Goal: Complete application form: Complete application form

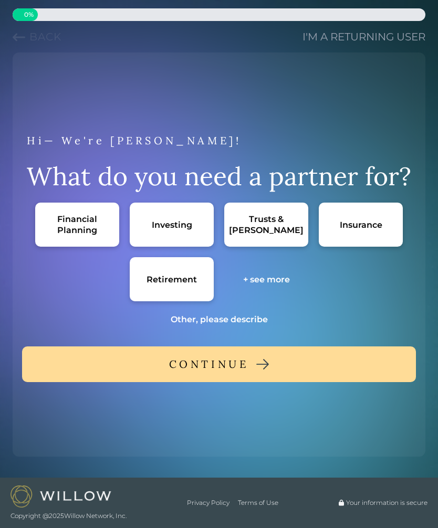
click at [188, 271] on div "Retirement" at bounding box center [172, 279] width 84 height 44
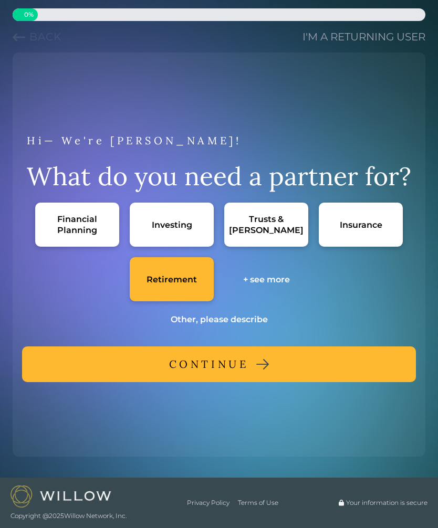
click at [318, 369] on button "CONTINUE" at bounding box center [219, 365] width 394 height 36
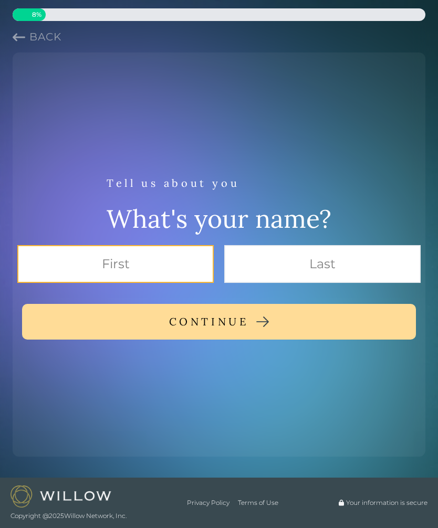
click at [182, 256] on input "text" at bounding box center [115, 264] width 196 height 38
type input "[PERSON_NAME]"
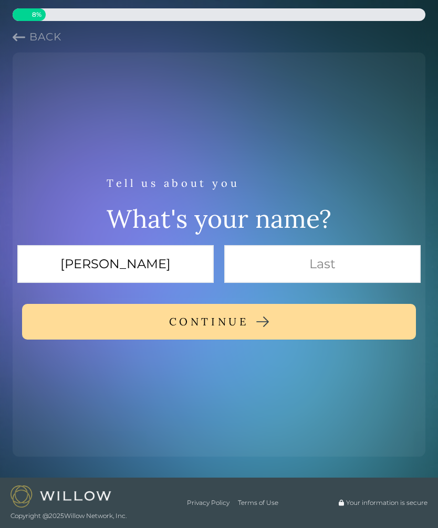
type input "[PERSON_NAME]"
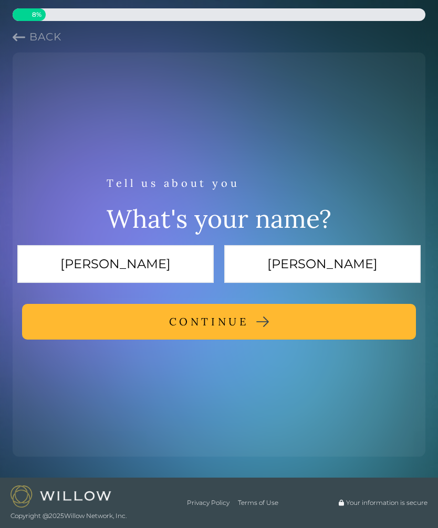
click at [283, 325] on button "CONTINUE" at bounding box center [219, 322] width 394 height 36
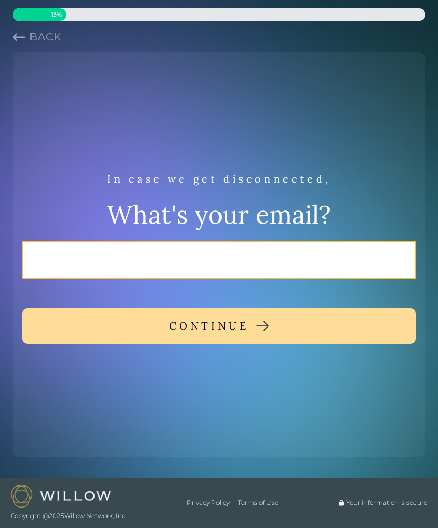
click at [314, 253] on input "email" at bounding box center [219, 260] width 394 height 38
click at [314, 252] on input "email" at bounding box center [219, 260] width 394 height 38
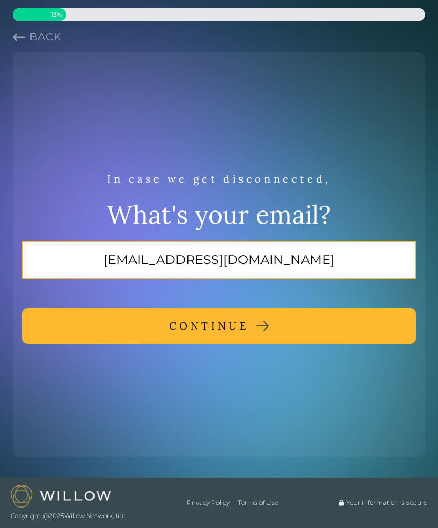
type input "[EMAIL_ADDRESS][DOMAIN_NAME]"
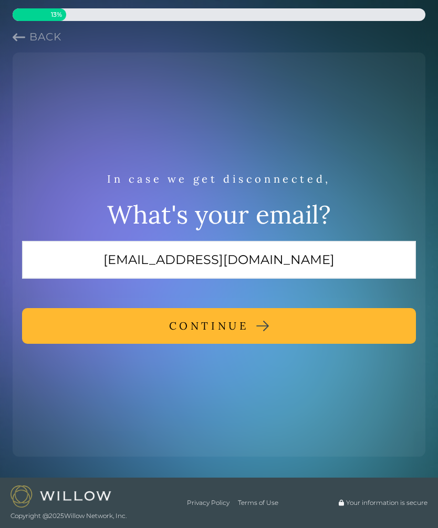
click at [370, 335] on button "CONTINUE" at bounding box center [219, 326] width 394 height 36
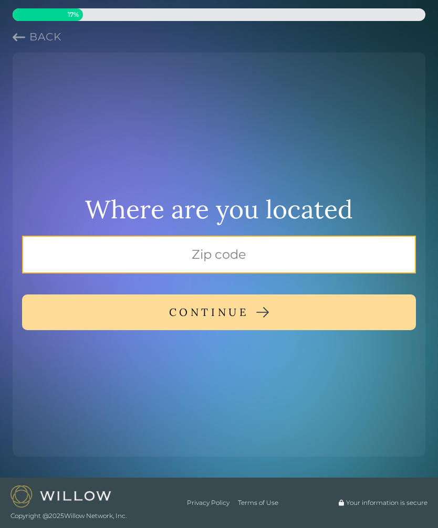
click at [361, 266] on input "text" at bounding box center [219, 255] width 394 height 38
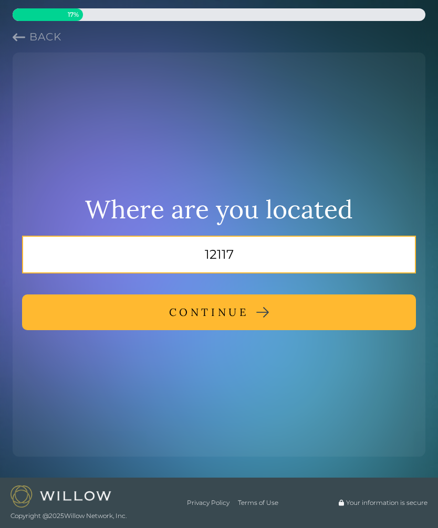
type input "12117"
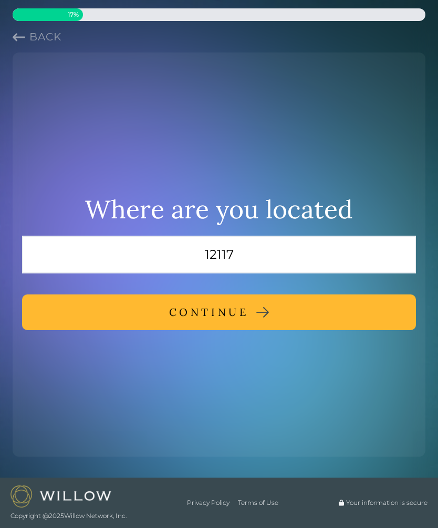
click at [342, 308] on button "CONTINUE" at bounding box center [219, 313] width 394 height 36
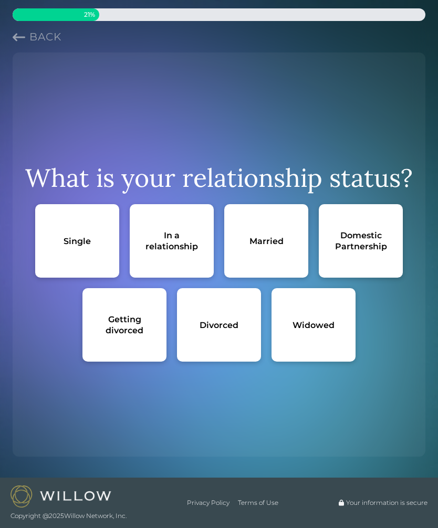
click at [340, 333] on div "Widowed" at bounding box center [313, 325] width 84 height 74
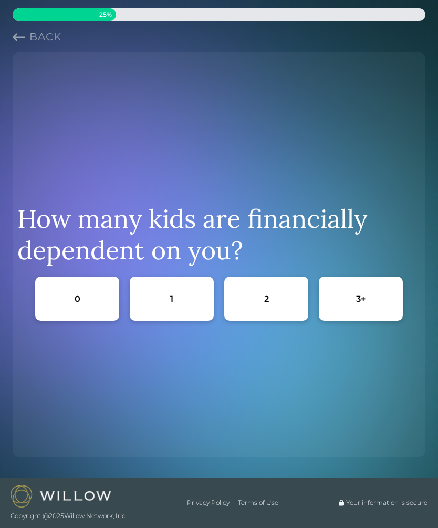
click at [80, 294] on div "0" at bounding box center [77, 299] width 84 height 44
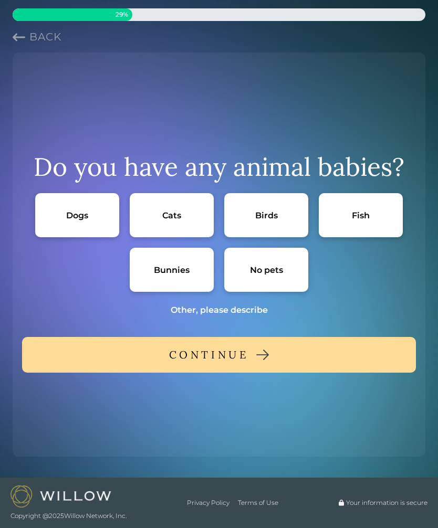
click at [283, 275] on div "No pets" at bounding box center [266, 270] width 84 height 44
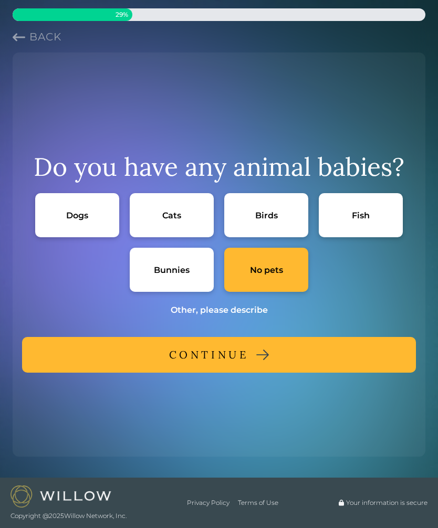
click at [340, 354] on button "CONTINUE" at bounding box center [219, 355] width 394 height 36
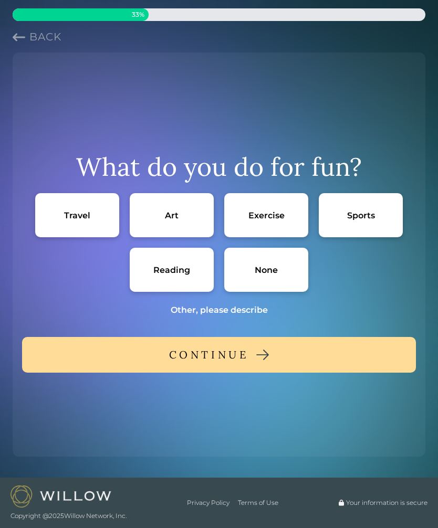
click at [273, 270] on div "None" at bounding box center [266, 270] width 23 height 11
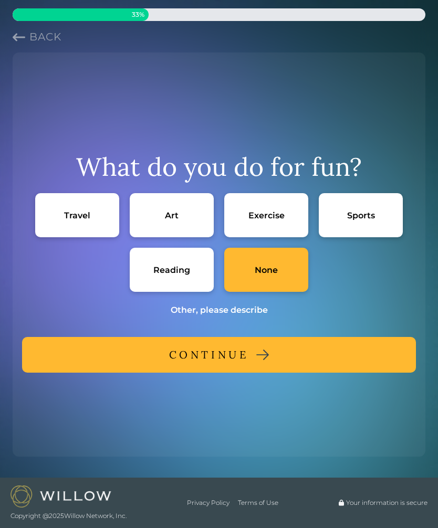
click at [307, 359] on button "CONTINUE" at bounding box center [219, 355] width 394 height 36
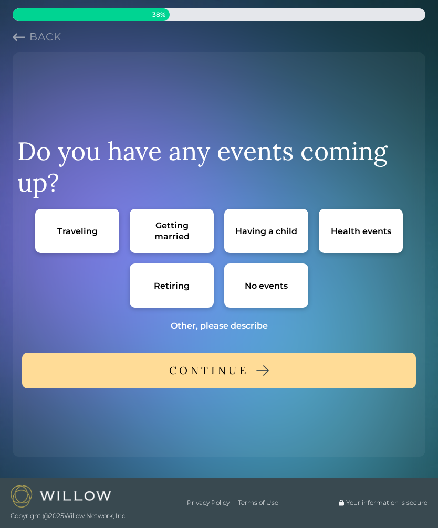
click at [282, 290] on div "No events" at bounding box center [266, 285] width 43 height 11
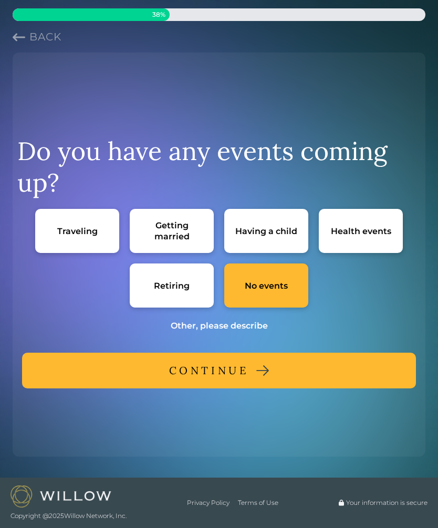
click at [336, 370] on button "CONTINUE" at bounding box center [219, 371] width 394 height 36
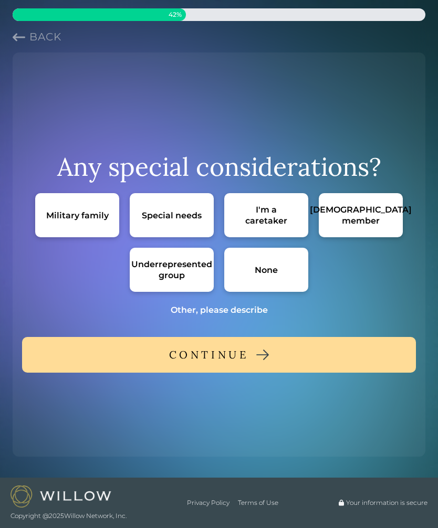
click at [187, 215] on div "Special needs" at bounding box center [172, 215] width 60 height 11
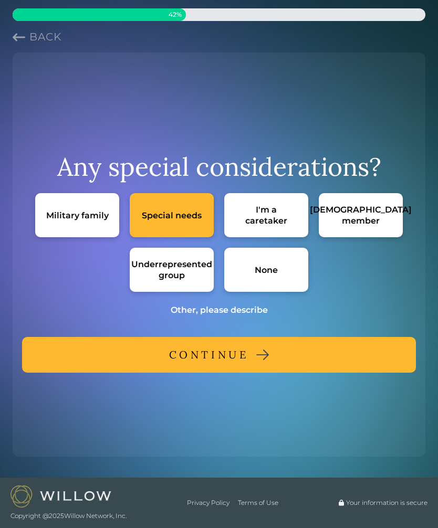
click at [318, 359] on button "CONTINUE" at bounding box center [219, 355] width 394 height 36
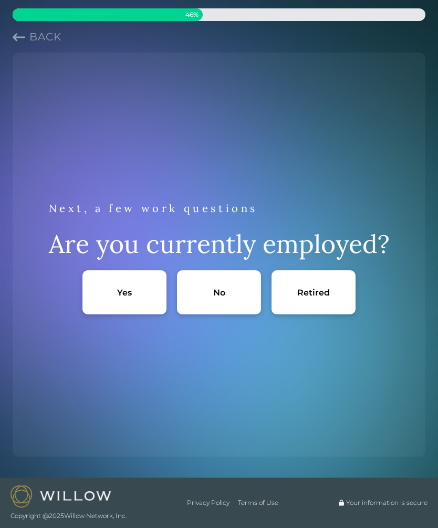
click at [329, 290] on div "Retired" at bounding box center [313, 292] width 33 height 11
